Goal: Task Accomplishment & Management: Complete application form

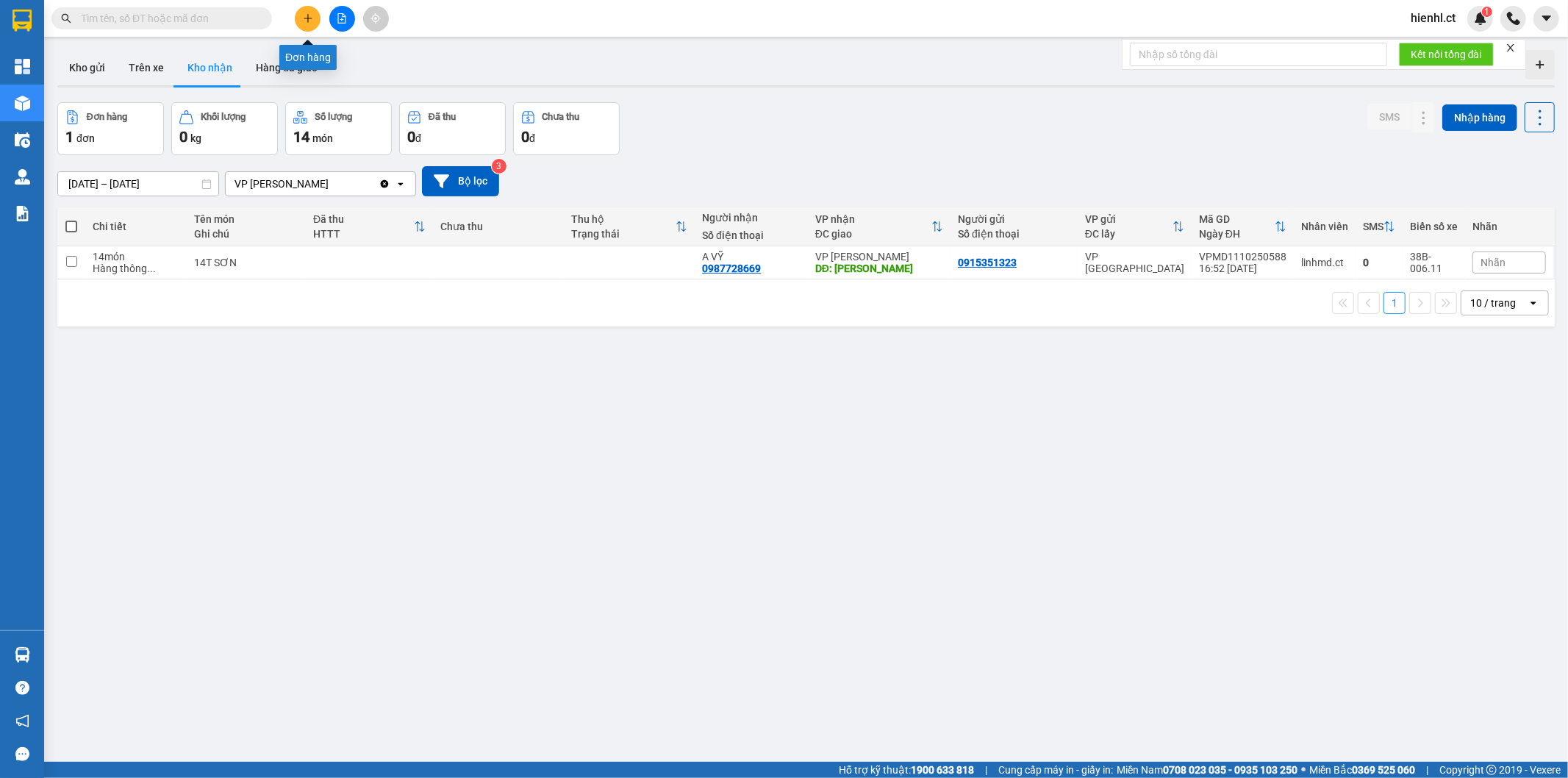
click at [306, 19] on icon "plus" at bounding box center [308, 19] width 11 height 11
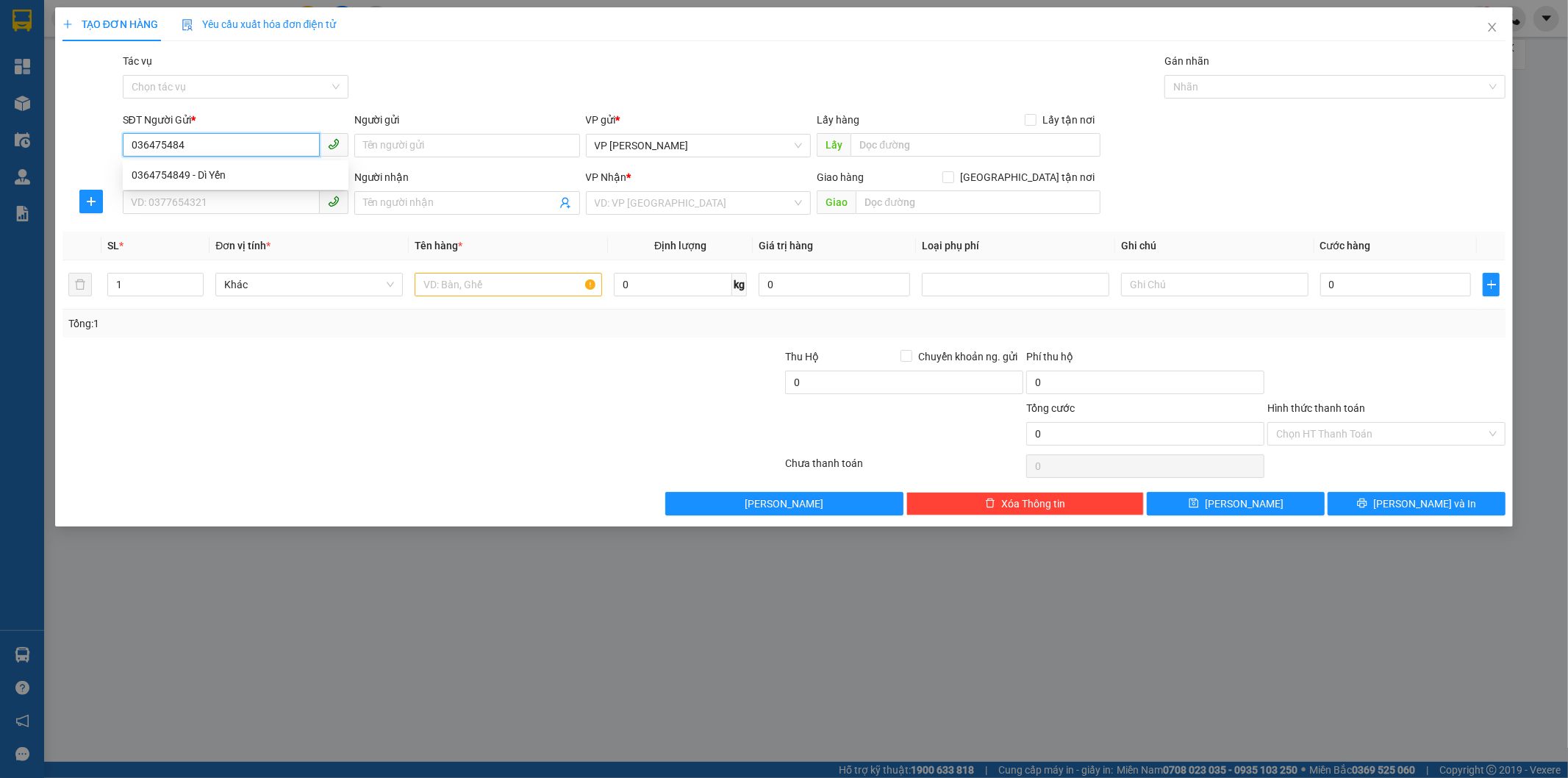
type input "0364754849"
click at [262, 179] on div "0364754849 - Dì Yến" at bounding box center [236, 175] width 208 height 17
type input "Dì Yến"
type input "0867633504"
type input "E Huy"
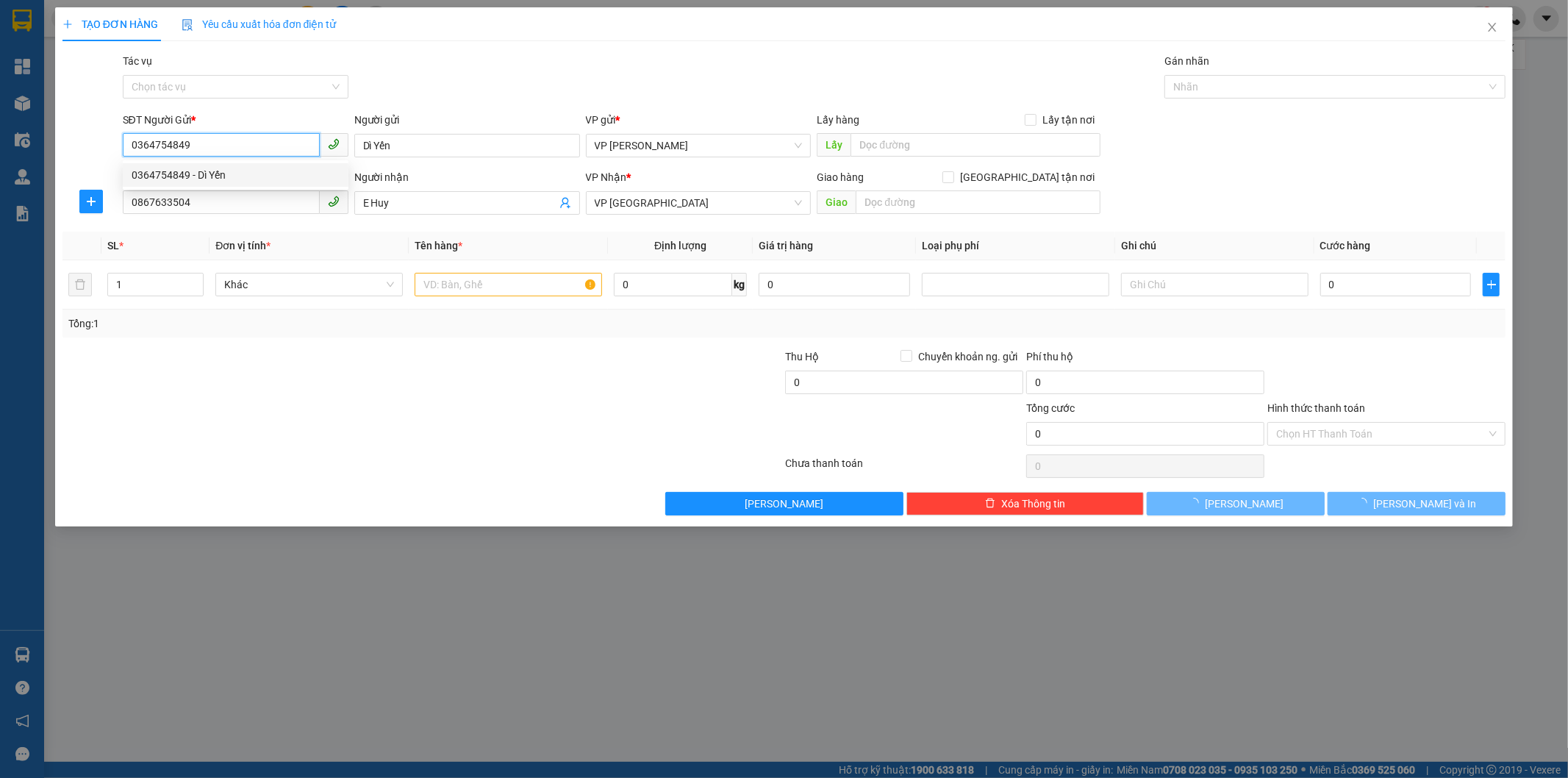
type input "40.000"
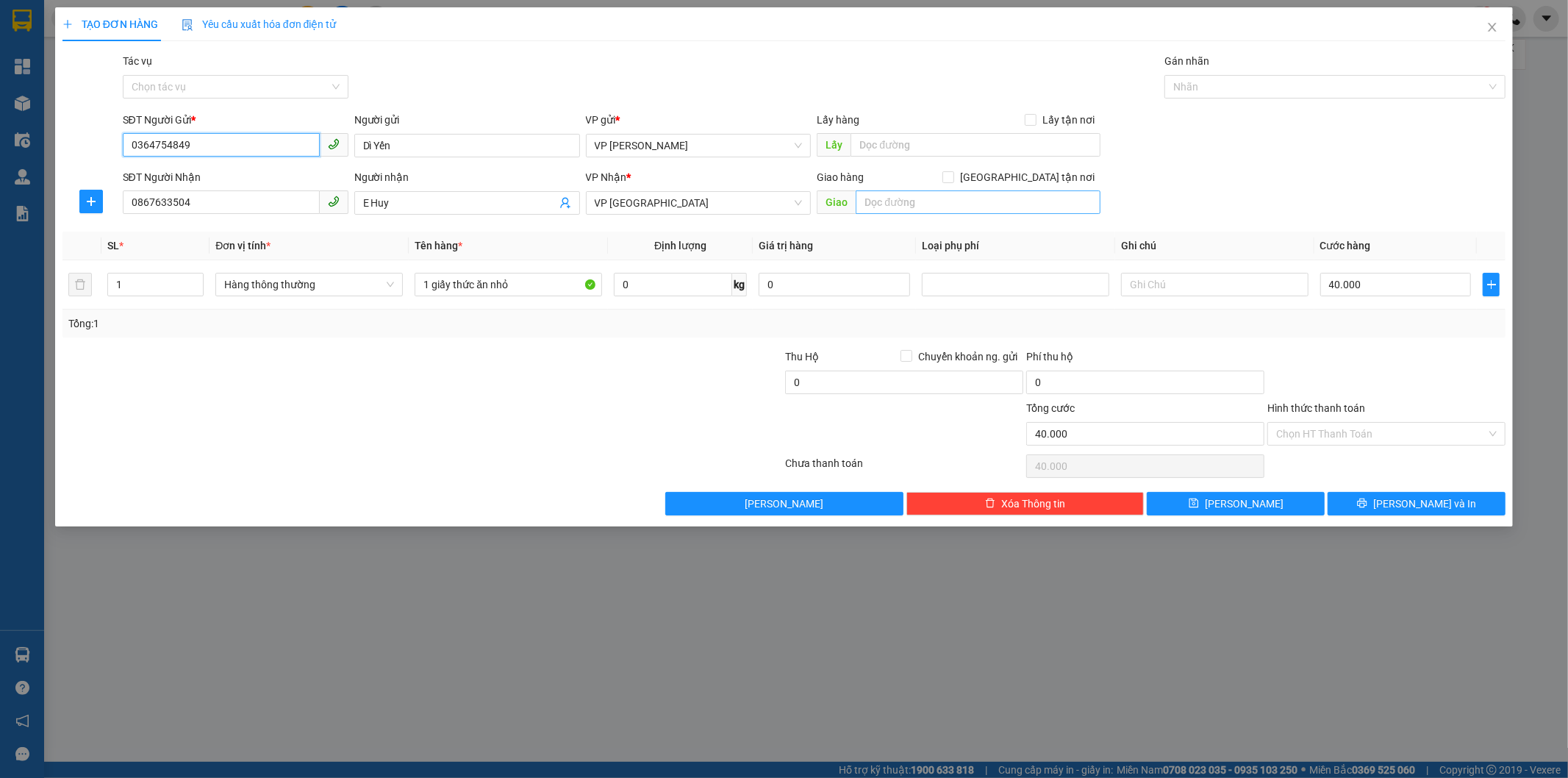
type input "0364754849"
click at [902, 203] on input "text" at bounding box center [978, 203] width 245 height 23
drag, startPoint x: 515, startPoint y: 288, endPoint x: 435, endPoint y: 285, distance: 80.1
click at [435, 285] on input "1 giấy thức ăn nhỏ" at bounding box center [509, 285] width 188 height 23
click at [444, 287] on input "1 giấy thức ăn nhỏ" at bounding box center [509, 285] width 188 height 23
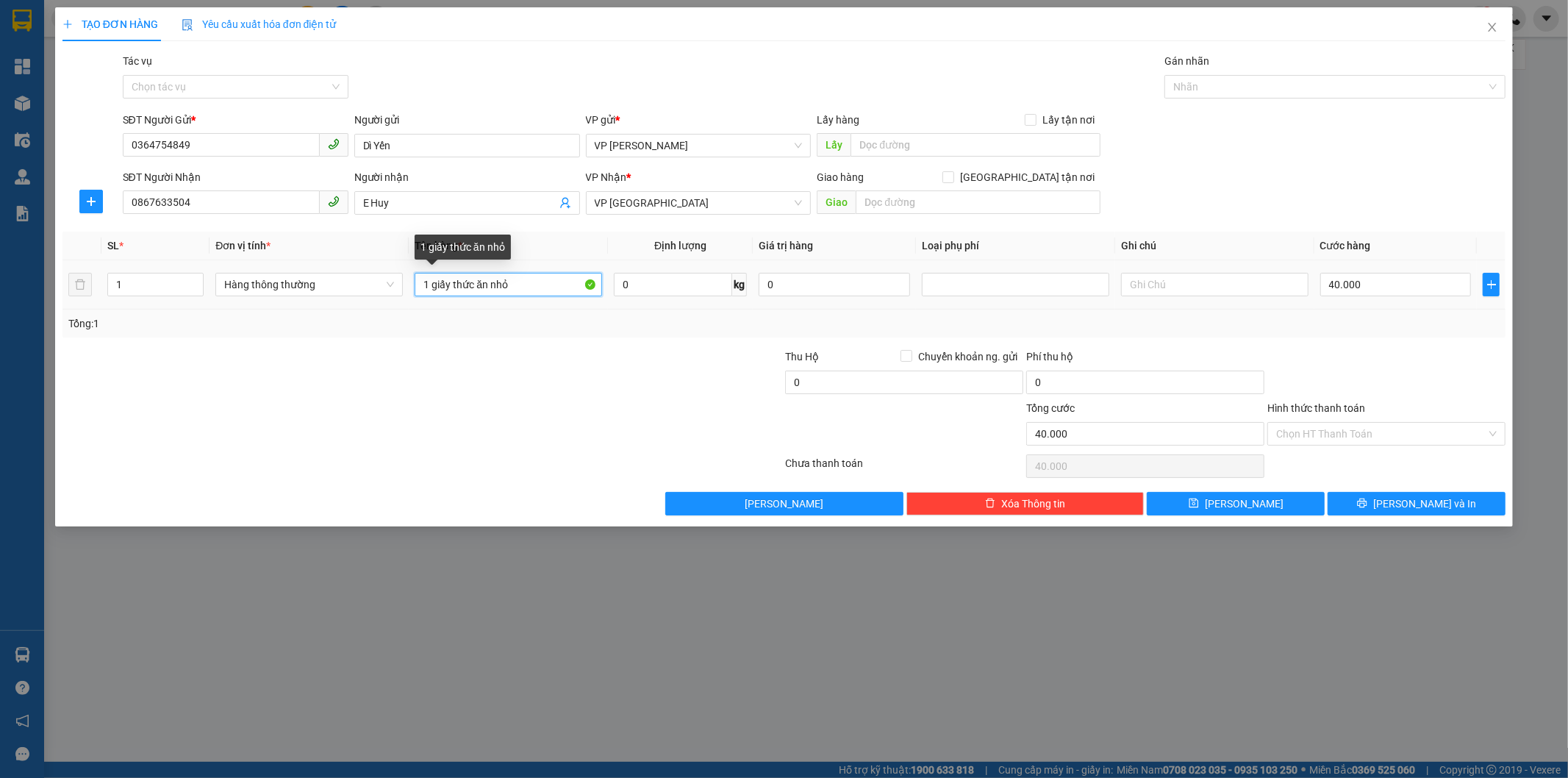
drag, startPoint x: 486, startPoint y: 284, endPoint x: 432, endPoint y: 289, distance: 54.2
click at [432, 289] on input "1 giấy thức ăn nhỏ" at bounding box center [509, 285] width 188 height 23
type input "1 bì gạo nhỏ"
click at [1344, 431] on input "Hình thức thanh toán" at bounding box center [1381, 434] width 210 height 23
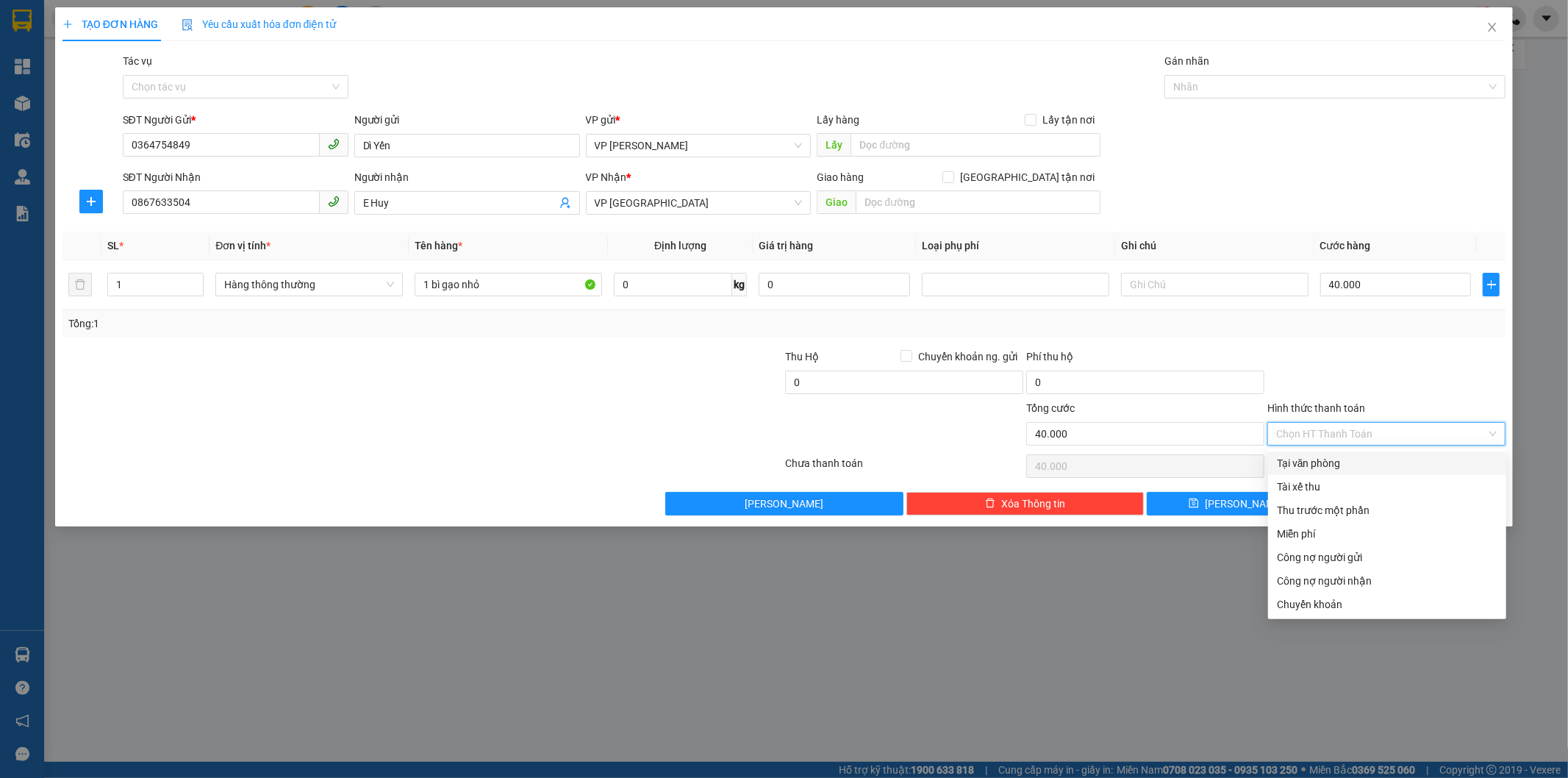
click at [1334, 470] on div "Tại văn phòng" at bounding box center [1388, 463] width 221 height 17
type input "0"
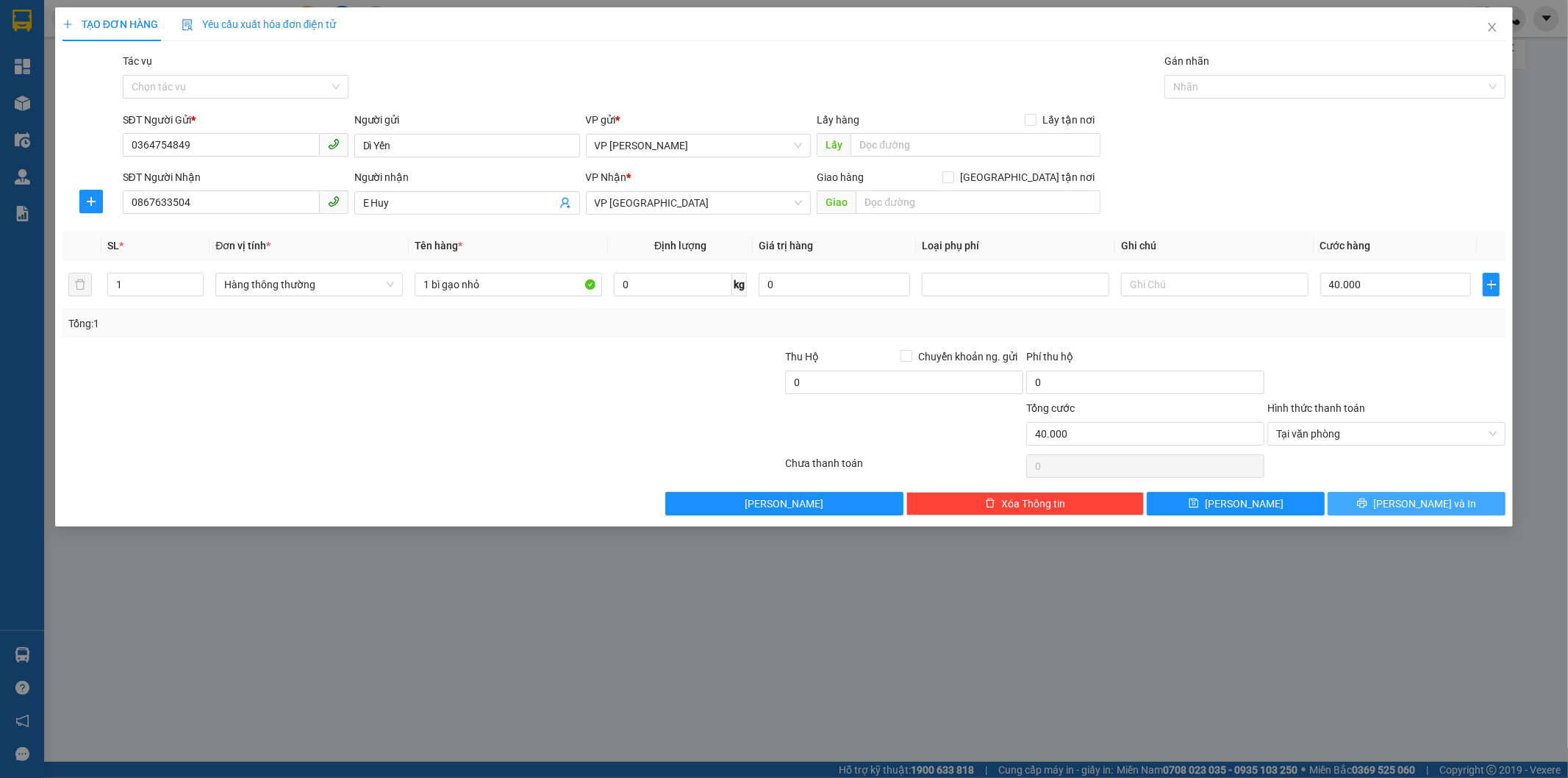
click at [1377, 506] on button "[PERSON_NAME] và In" at bounding box center [1417, 504] width 178 height 23
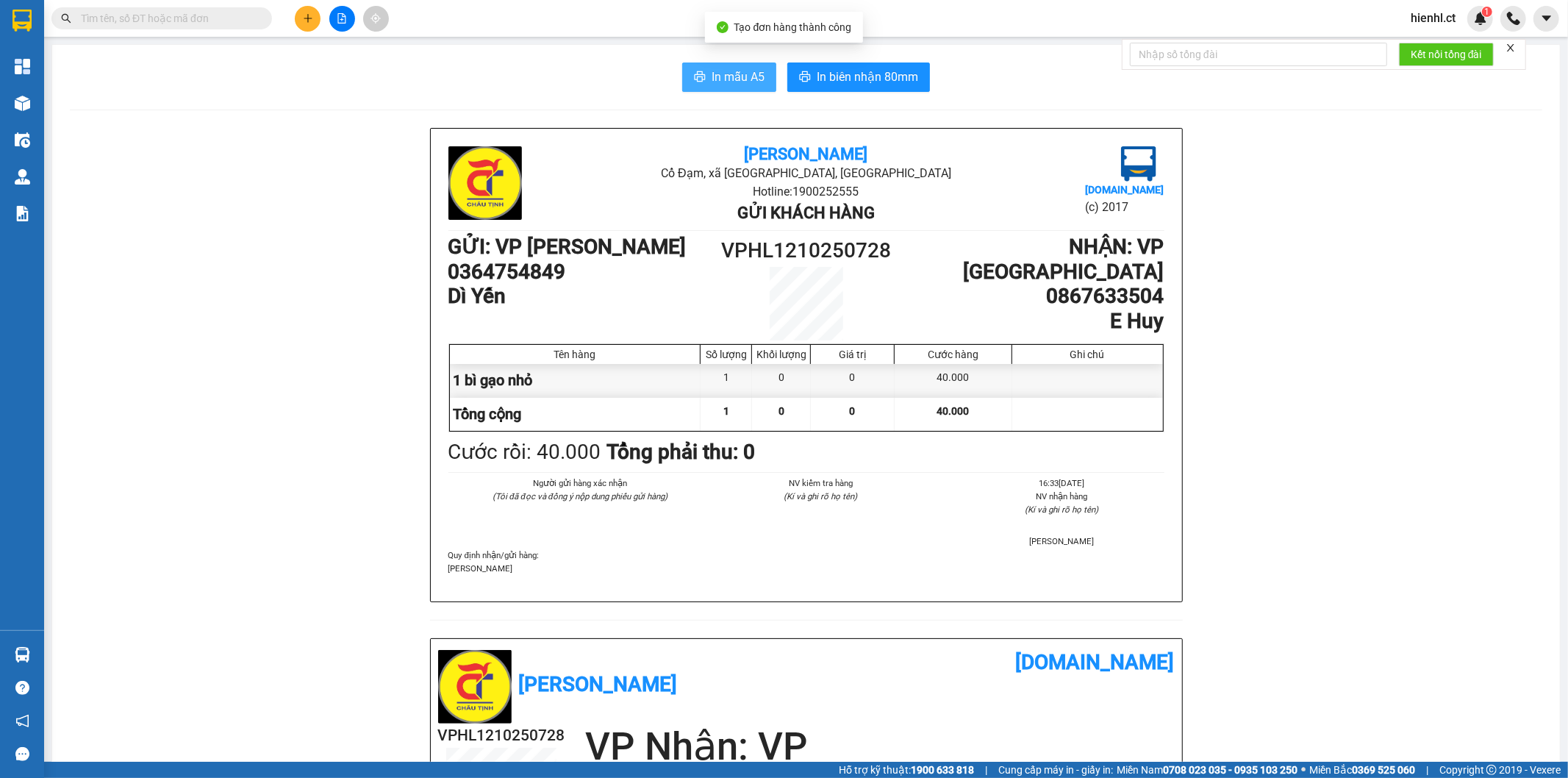
click at [748, 75] on span "In mẫu A5" at bounding box center [739, 76] width 53 height 19
click at [737, 71] on span "In mẫu A5" at bounding box center [739, 76] width 53 height 19
